Goal: Book appointment/travel/reservation

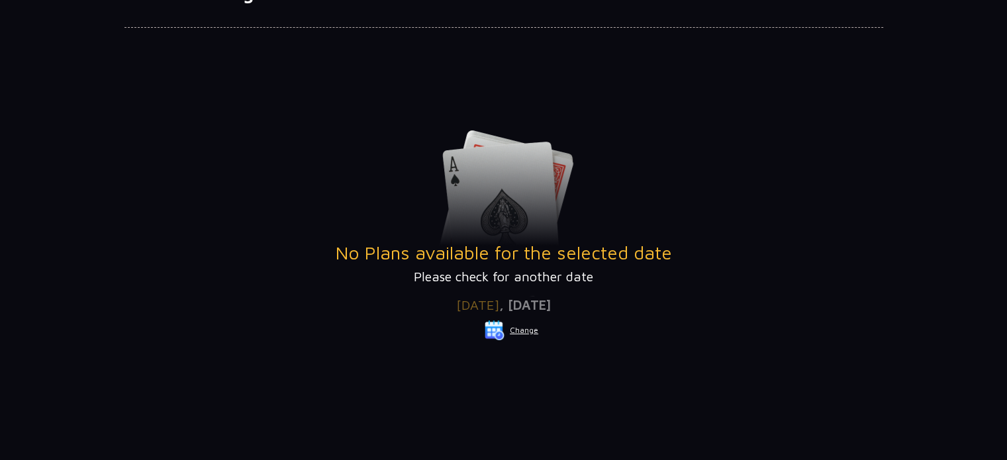
scroll to position [117, 0]
click at [516, 328] on button "Change" at bounding box center [511, 331] width 55 height 21
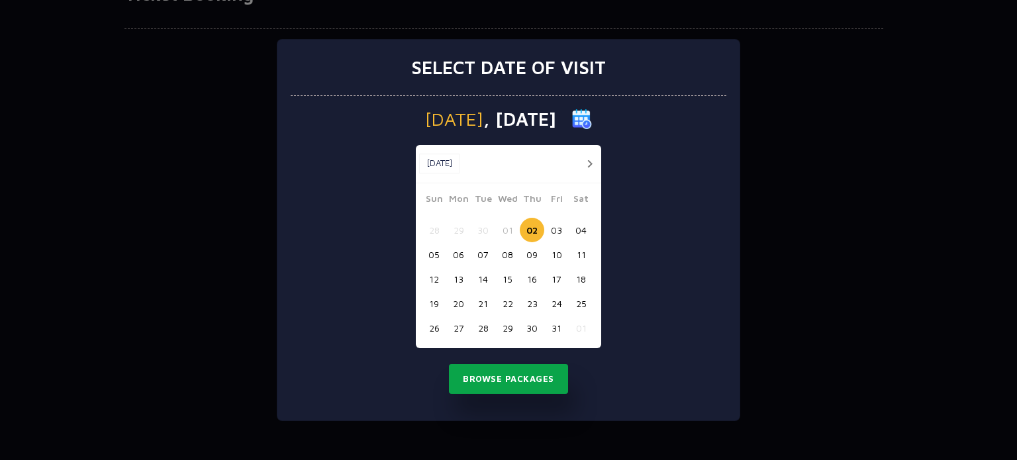
click at [503, 381] on button "Browse Packages" at bounding box center [508, 379] width 119 height 30
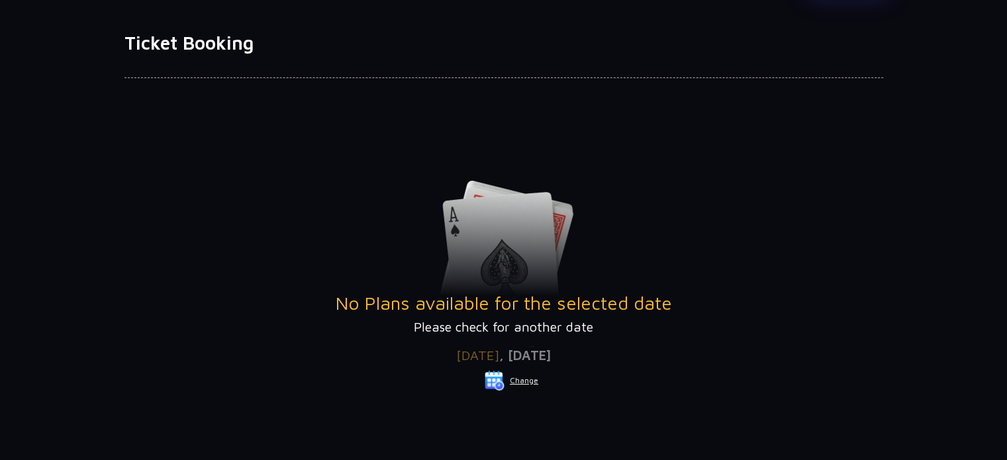
scroll to position [66, 0]
click at [520, 380] on button "Change" at bounding box center [511, 381] width 55 height 21
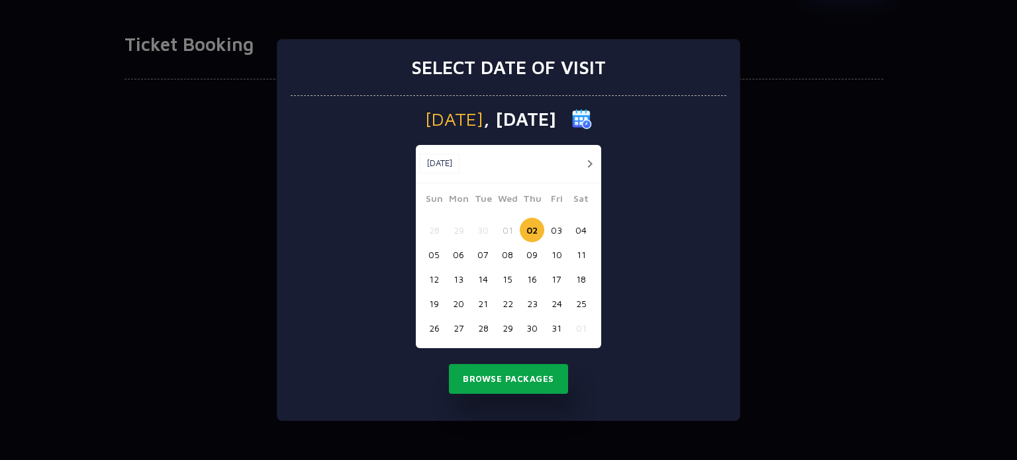
click at [520, 380] on button "Browse Packages" at bounding box center [508, 379] width 119 height 30
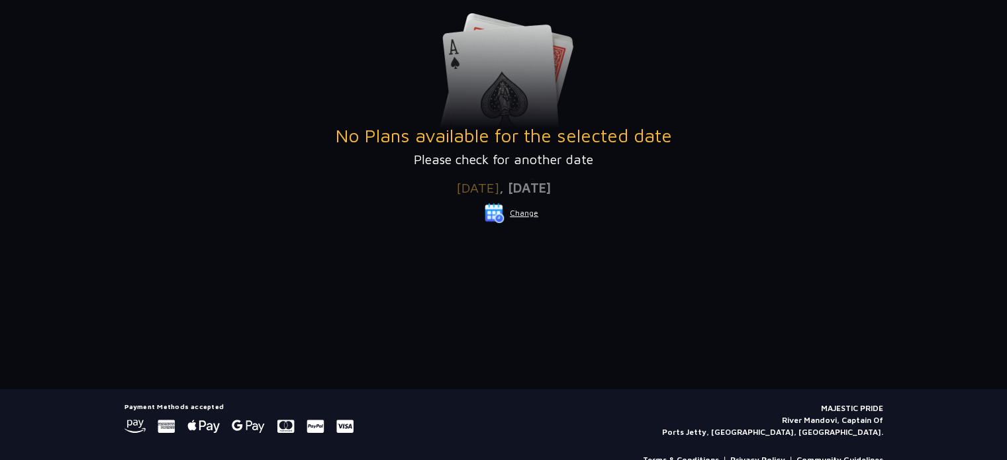
scroll to position [234, 0]
click at [524, 211] on button "Change" at bounding box center [511, 213] width 55 height 21
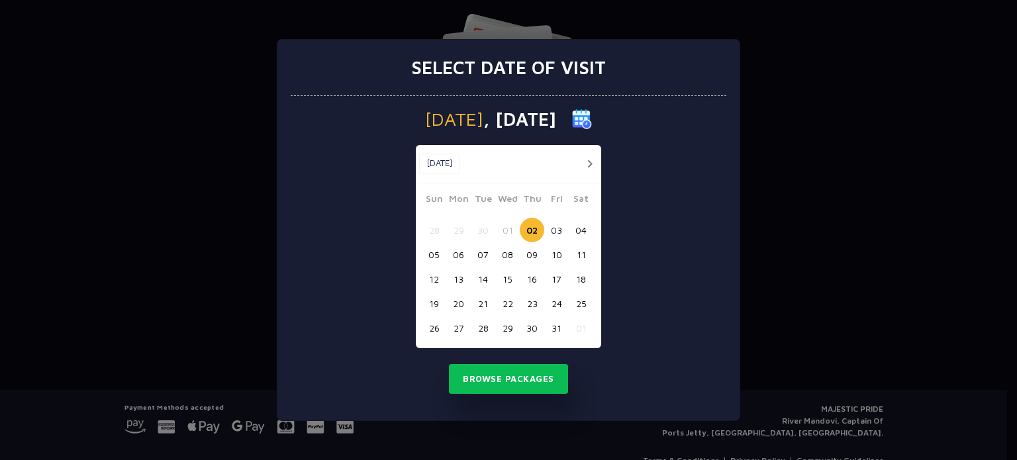
click at [553, 229] on button "03" at bounding box center [556, 230] width 24 height 24
click at [520, 377] on button "Browse Packages" at bounding box center [508, 379] width 119 height 30
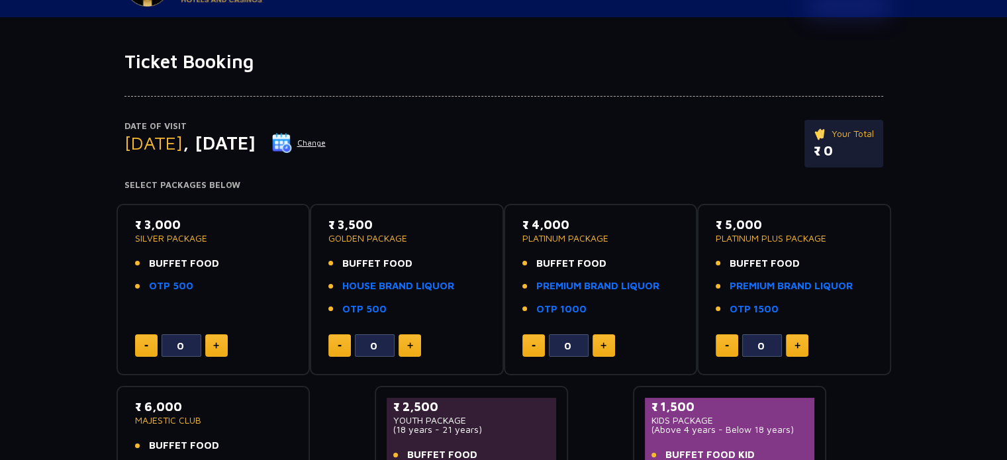
scroll to position [0, 0]
